Goal: Book appointment/travel/reservation

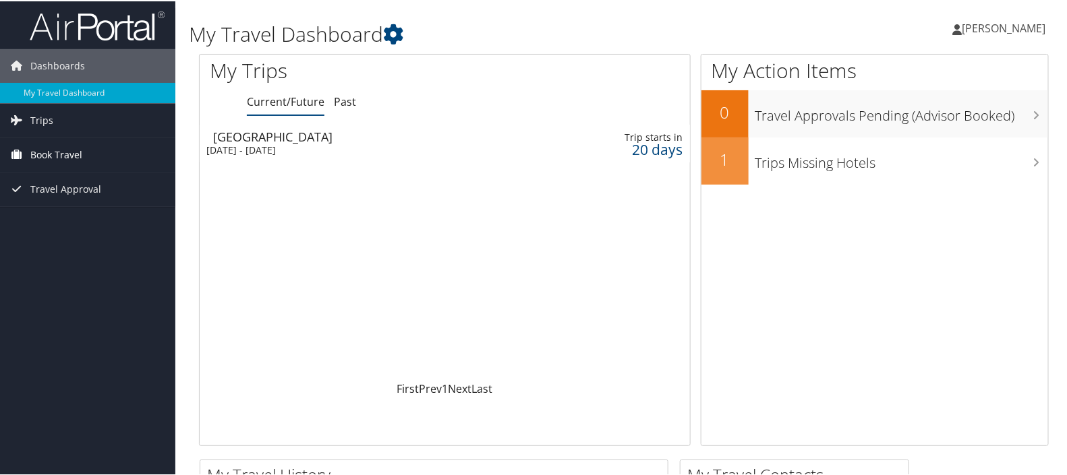
click at [53, 146] on span "Book Travel" at bounding box center [56, 154] width 52 height 34
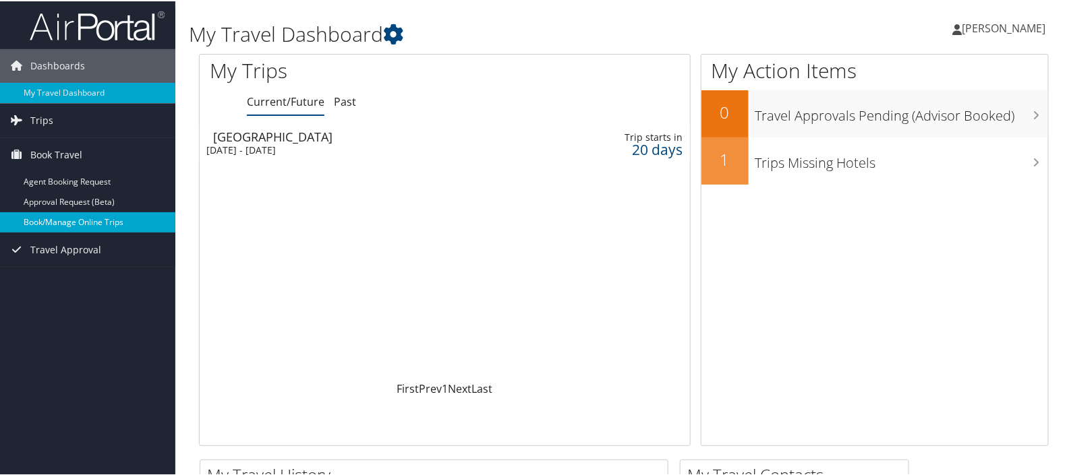
click at [105, 223] on link "Book/Manage Online Trips" at bounding box center [87, 221] width 175 height 20
click at [33, 216] on link "Book/Manage Online Trips" at bounding box center [87, 221] width 175 height 20
click at [100, 223] on link "Book/Manage Online Trips" at bounding box center [87, 221] width 175 height 20
click at [108, 221] on link "Book/Manage Online Trips" at bounding box center [87, 221] width 175 height 20
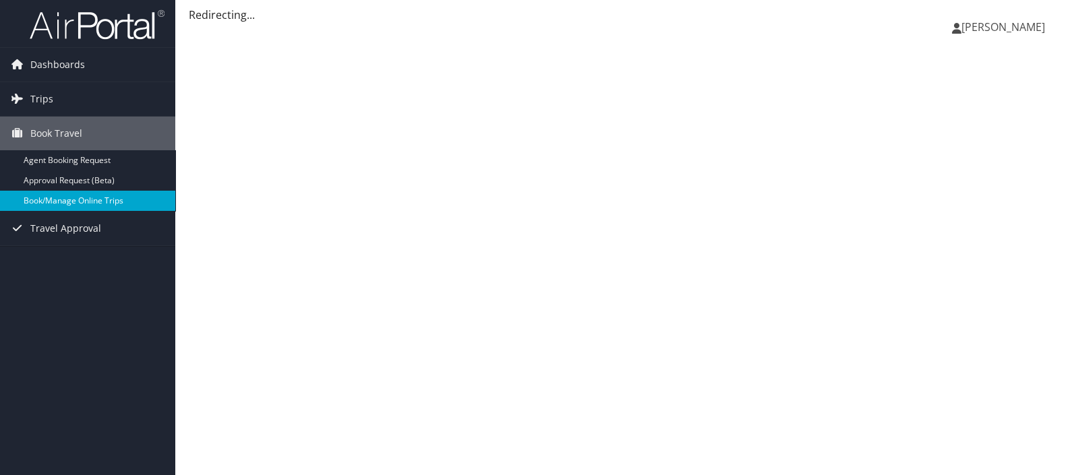
click at [93, 200] on link "Book/Manage Online Trips" at bounding box center [87, 201] width 175 height 20
click at [115, 199] on link "Book/Manage Online Trips" at bounding box center [87, 201] width 175 height 20
